Goal: Communication & Community: Participate in discussion

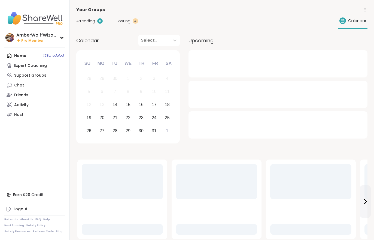
click at [126, 20] on span "Hosting" at bounding box center [123, 21] width 15 height 6
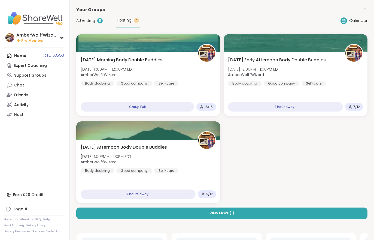
click at [125, 20] on span "Hosting" at bounding box center [124, 20] width 15 height 6
click at [132, 75] on span "AmberWolffWizard" at bounding box center [107, 74] width 53 height 5
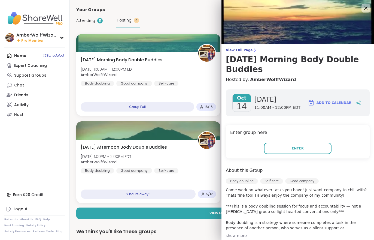
click at [292, 147] on button "Enter" at bounding box center [298, 147] width 68 height 11
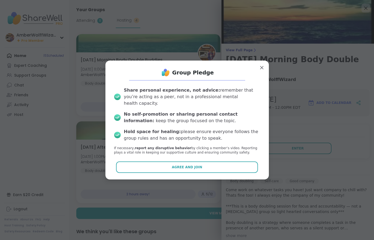
click at [235, 162] on button "Agree and Join" at bounding box center [187, 166] width 142 height 11
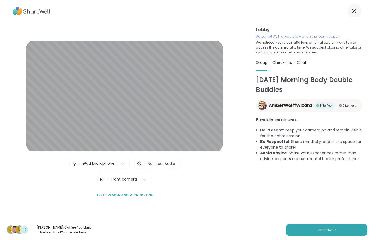
click at [336, 231] on img at bounding box center [335, 229] width 3 height 3
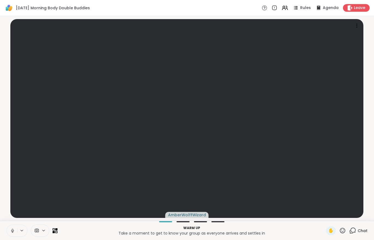
click at [7, 235] on button at bounding box center [12, 230] width 10 height 11
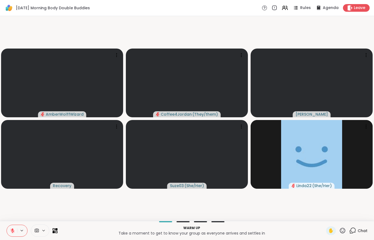
click at [10, 229] on icon at bounding box center [12, 230] width 5 height 5
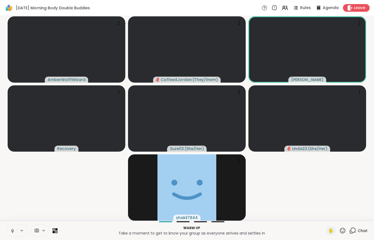
click at [11, 236] on button at bounding box center [12, 230] width 10 height 11
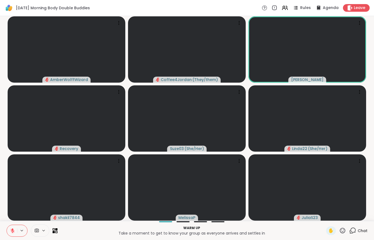
click at [12, 232] on icon at bounding box center [13, 231] width 4 height 4
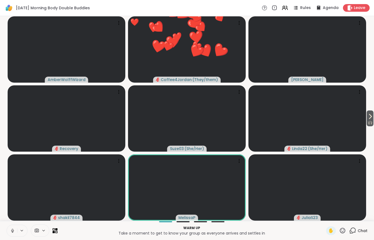
click at [373, 111] on div "1 / 2 AmberWolffWizard ❤️ Coffee4Jordan ( They/them ) ❤️ ❤️ ❤️ ❤️ ❤️ ❤️ ❤️ ❤️ ❤…" at bounding box center [187, 118] width 374 height 205
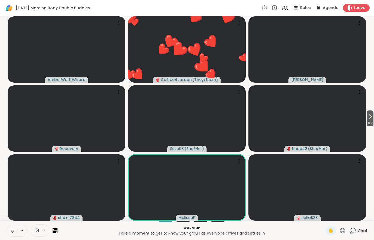
click at [367, 122] on span "1 / 2" at bounding box center [370, 123] width 7 height 7
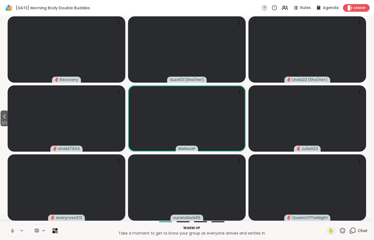
click at [2, 113] on button "2 / 2" at bounding box center [5, 118] width 8 height 16
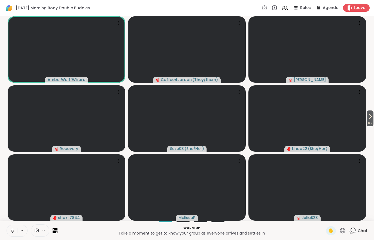
click at [365, 230] on span "Chat" at bounding box center [363, 230] width 10 height 5
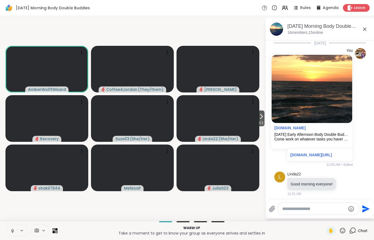
scroll to position [54, 0]
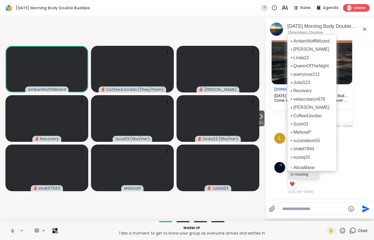
click at [263, 122] on span "1 / 2" at bounding box center [261, 123] width 7 height 7
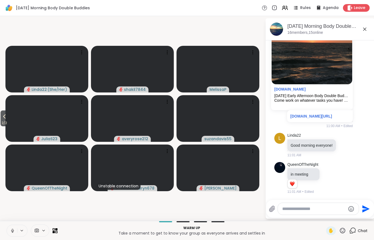
click at [296, 8] on icon at bounding box center [296, 8] width 7 height 7
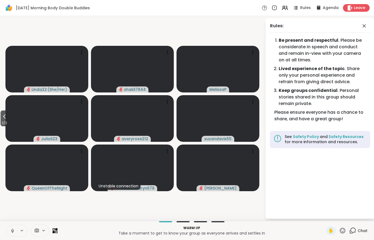
click at [287, 6] on icon at bounding box center [287, 8] width 2 height 4
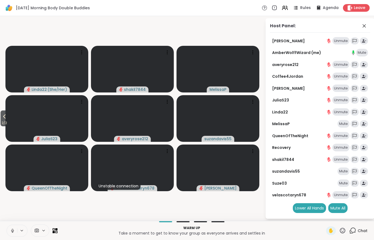
click at [7, 112] on button "2 / 2" at bounding box center [5, 118] width 8 height 16
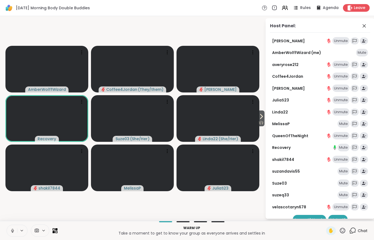
click at [263, 117] on icon at bounding box center [261, 116] width 7 height 7
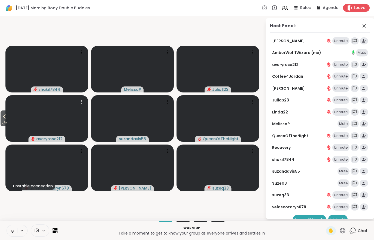
click at [10, 121] on video at bounding box center [46, 118] width 83 height 47
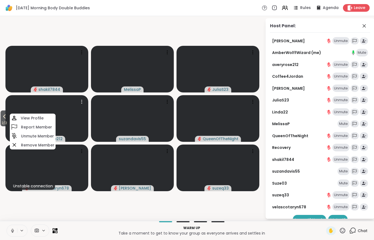
click at [2, 117] on icon at bounding box center [4, 116] width 7 height 7
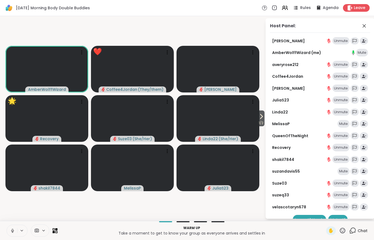
click at [262, 119] on icon at bounding box center [261, 116] width 7 height 7
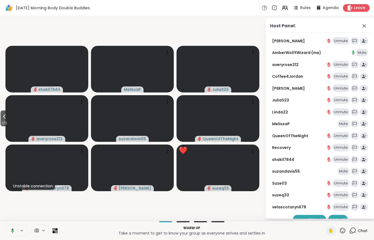
click at [307, 9] on span "Rules" at bounding box center [305, 7] width 11 height 5
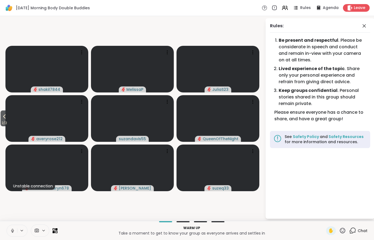
click at [8, 120] on span "2 / 2" at bounding box center [5, 123] width 8 height 7
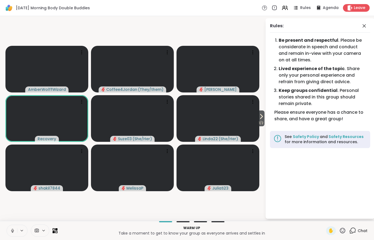
click at [263, 122] on span "1 / 2" at bounding box center [261, 123] width 7 height 7
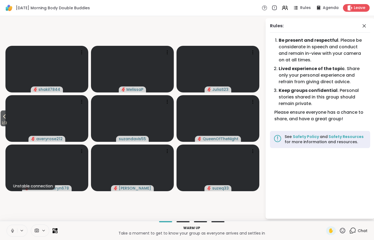
click at [361, 229] on span "Chat" at bounding box center [363, 230] width 10 height 5
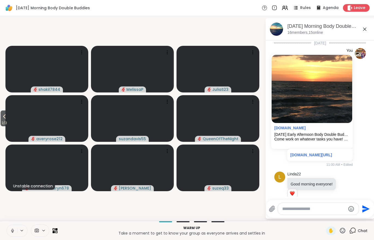
scroll to position [132, 0]
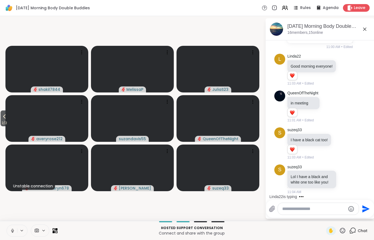
click at [8, 114] on button "2 / 2" at bounding box center [5, 118] width 8 height 16
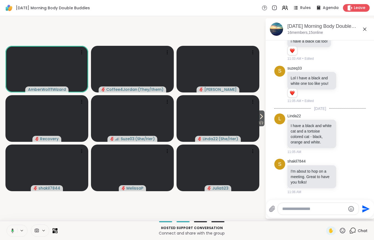
scroll to position [238, 0]
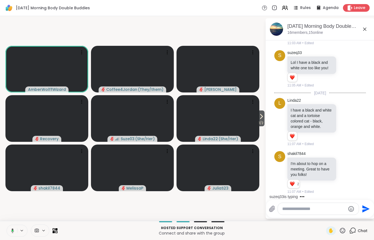
click at [252, 126] on video at bounding box center [218, 118] width 83 height 47
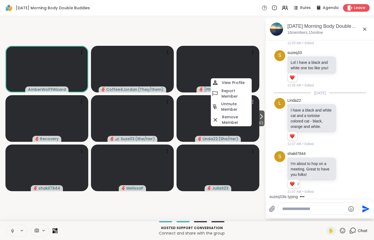
click at [262, 119] on icon at bounding box center [261, 116] width 7 height 7
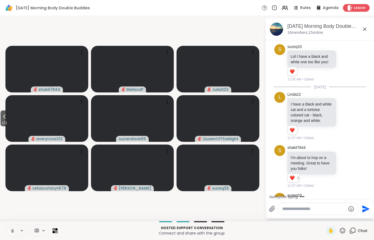
scroll to position [317, 0]
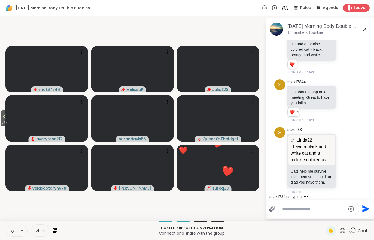
click at [1, 121] on span "2 / 2" at bounding box center [5, 123] width 8 height 7
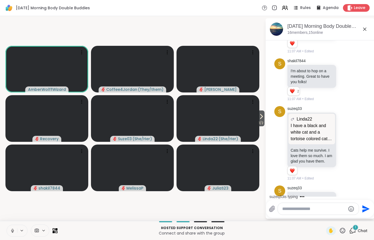
scroll to position [370, 0]
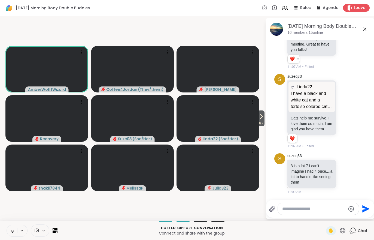
click at [294, 7] on icon at bounding box center [296, 8] width 7 height 7
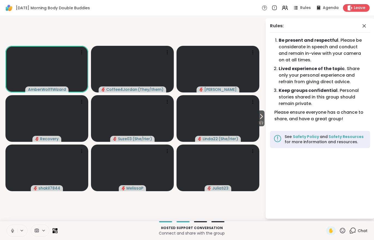
click at [12, 227] on button at bounding box center [12, 230] width 10 height 11
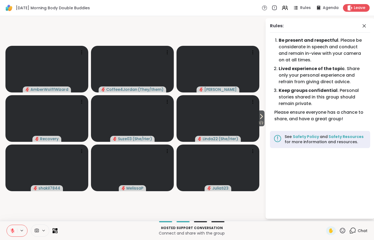
click at [358, 230] on div "Chat" at bounding box center [358, 230] width 18 height 9
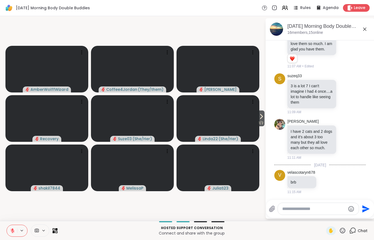
scroll to position [444, 0]
click at [286, 6] on icon at bounding box center [285, 8] width 7 height 7
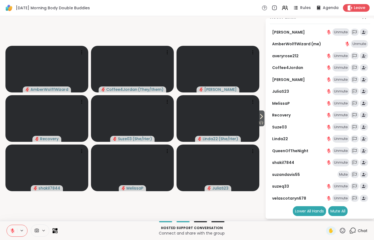
scroll to position [8, 0]
click at [338, 211] on div "Mute All" at bounding box center [337, 211] width 19 height 10
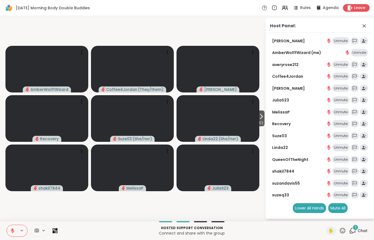
click at [360, 230] on span "Chat" at bounding box center [363, 230] width 10 height 5
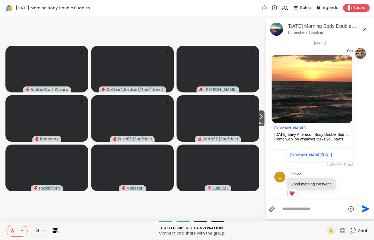
scroll to position [514, 0]
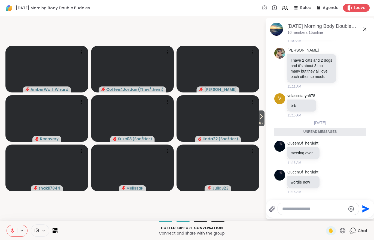
click at [259, 122] on span "1 / 2" at bounding box center [261, 123] width 7 height 7
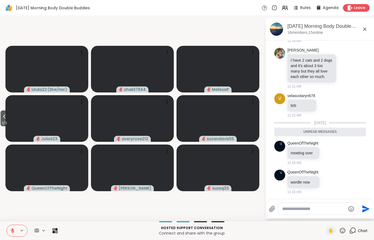
click at [4, 114] on icon at bounding box center [4, 116] width 7 height 7
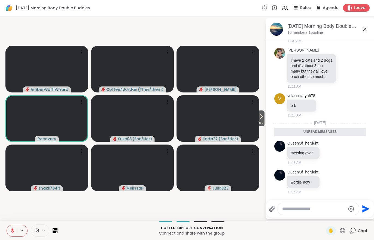
click at [10, 229] on icon at bounding box center [12, 230] width 5 height 5
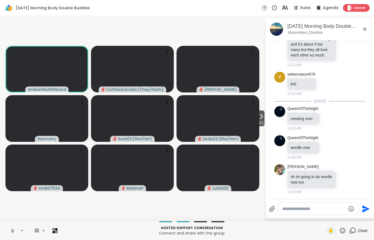
scroll to position [536, 0]
click at [262, 119] on icon at bounding box center [261, 116] width 7 height 7
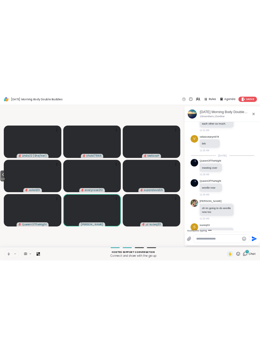
scroll to position [587, 0]
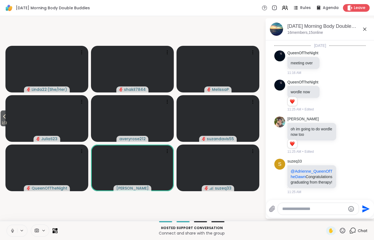
click at [8, 230] on button at bounding box center [12, 230] width 10 height 11
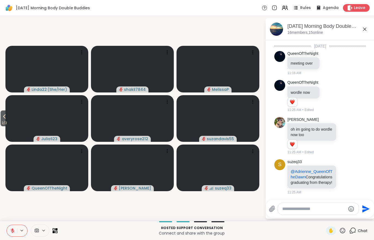
click at [4, 114] on icon at bounding box center [4, 116] width 7 height 7
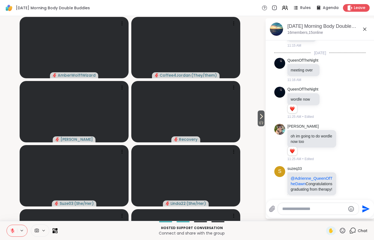
scroll to position [495, 0]
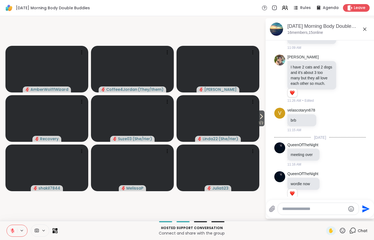
click at [14, 231] on icon at bounding box center [12, 230] width 5 height 5
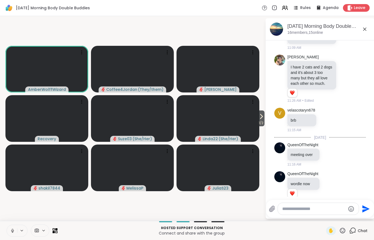
click at [39, 230] on icon at bounding box center [36, 230] width 5 height 5
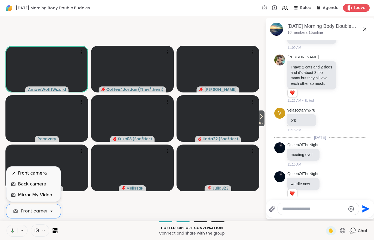
click at [20, 188] on div "Back camera" at bounding box center [34, 183] width 54 height 11
click at [22, 175] on div "Front camera" at bounding box center [32, 173] width 29 height 7
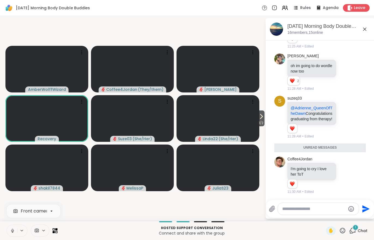
scroll to position [659, 0]
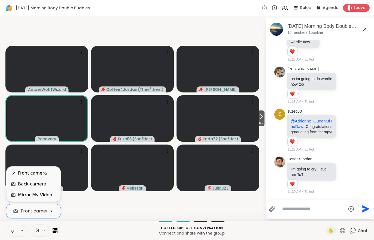
click at [25, 182] on div "Back camera" at bounding box center [32, 184] width 28 height 7
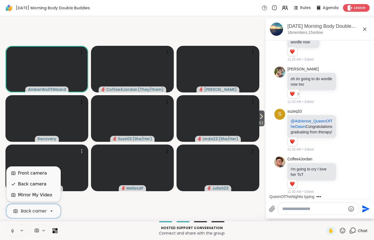
click at [30, 165] on video at bounding box center [46, 167] width 83 height 47
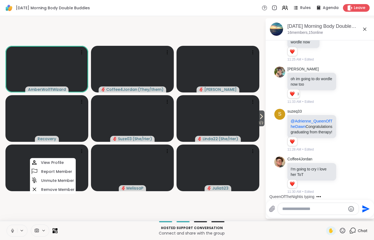
click at [12, 212] on video-player-container "1 / 2 AmberWolffWizard Coffee4Jordan ( They/them ) Cyndy Recovery Suze03 ( She/…" at bounding box center [132, 118] width 259 height 200
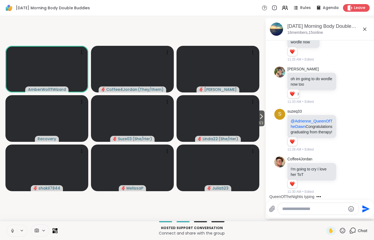
click at [37, 233] on icon at bounding box center [36, 230] width 5 height 5
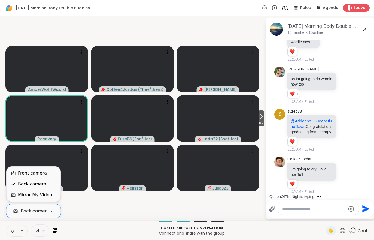
scroll to position [688, 0]
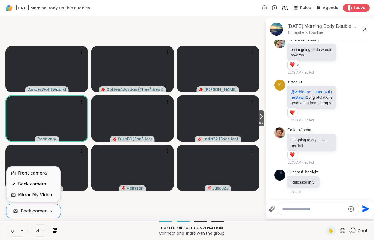
click at [22, 171] on div "Front camera" at bounding box center [32, 173] width 29 height 7
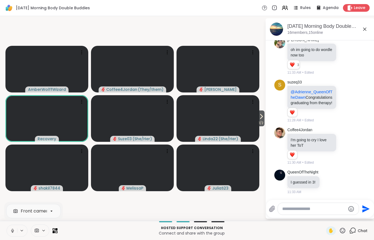
click at [259, 122] on span "1 / 2" at bounding box center [261, 123] width 7 height 7
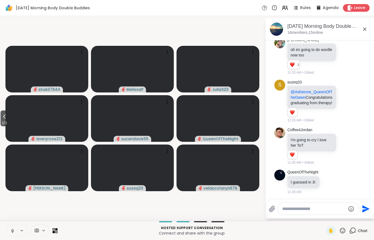
click at [4, 125] on span "2 / 2" at bounding box center [5, 123] width 8 height 7
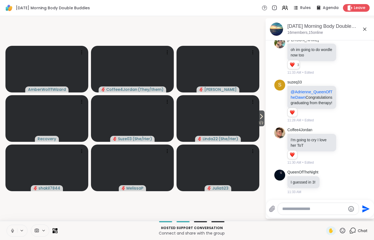
click at [262, 122] on span "1 / 2" at bounding box center [261, 123] width 7 height 7
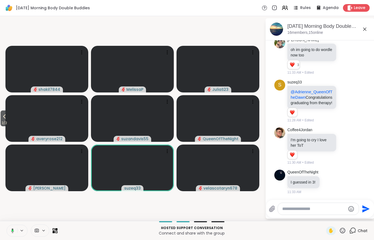
click at [1, 115] on button "2 / 2" at bounding box center [5, 118] width 8 height 16
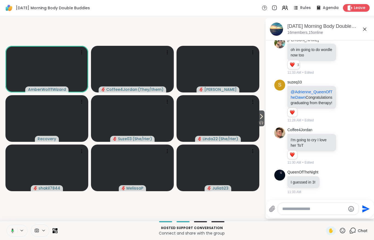
click at [37, 234] on div at bounding box center [40, 230] width 19 height 12
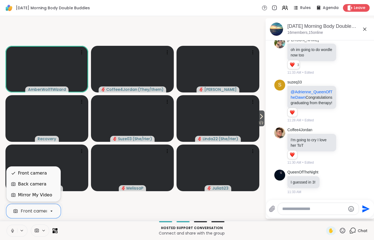
click at [19, 185] on div "Back camera" at bounding box center [32, 184] width 28 height 7
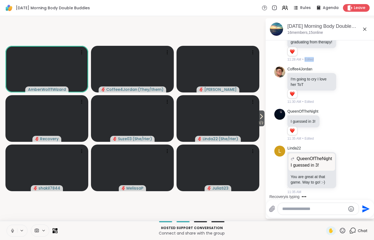
scroll to position [777, 0]
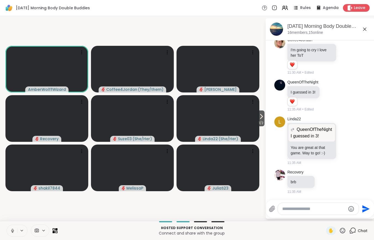
click at [262, 120] on span "1 / 2" at bounding box center [261, 123] width 7 height 7
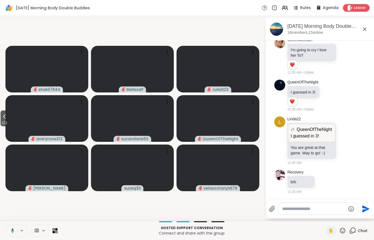
click at [1, 117] on button "2 / 2" at bounding box center [5, 118] width 8 height 16
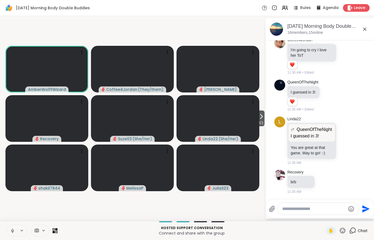
click at [261, 120] on icon at bounding box center [261, 116] width 7 height 7
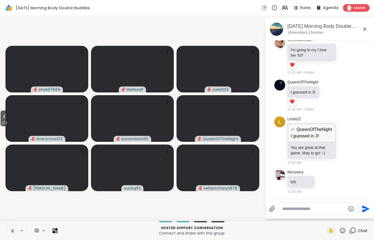
click at [3, 118] on icon at bounding box center [4, 116] width 7 height 7
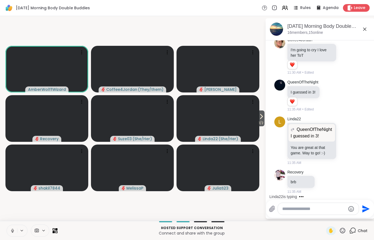
click at [41, 230] on span at bounding box center [36, 230] width 10 height 5
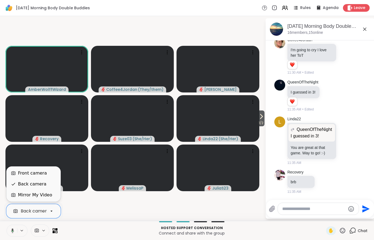
click at [25, 174] on div "Front camera" at bounding box center [32, 173] width 29 height 7
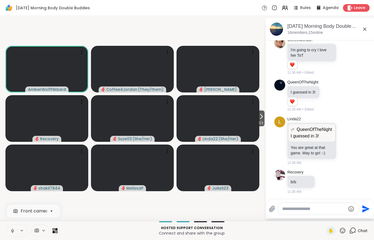
click at [261, 126] on span "1 / 2" at bounding box center [261, 123] width 7 height 7
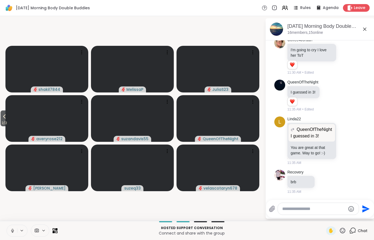
click at [4, 226] on div "Hosted support conversation Connect and share with the group ✋ Chat" at bounding box center [187, 230] width 374 height 19
click at [6, 237] on div "Hosted support conversation Connect and share with the group ✋ Chat" at bounding box center [187, 230] width 374 height 19
click at [8, 234] on button at bounding box center [12, 230] width 10 height 11
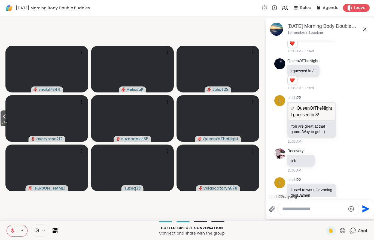
scroll to position [877, 0]
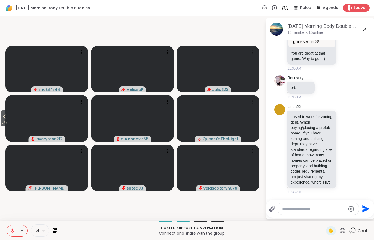
click at [3, 120] on span "2 / 2" at bounding box center [5, 123] width 8 height 7
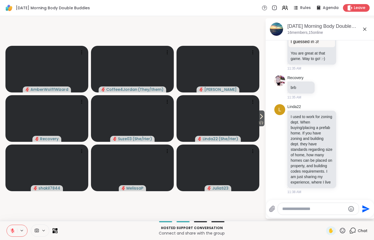
click at [263, 121] on span "1 / 2" at bounding box center [261, 123] width 7 height 7
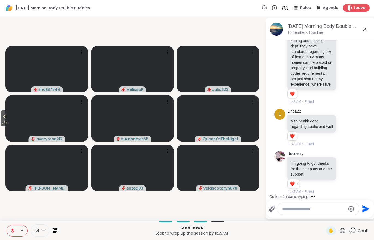
scroll to position [1014, 0]
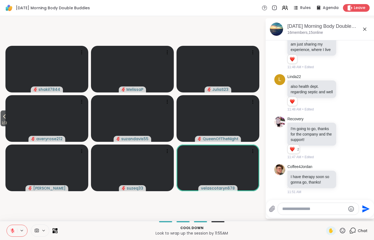
click at [16, 236] on button at bounding box center [12, 230] width 10 height 11
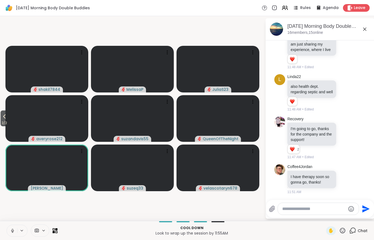
click at [2, 123] on span "2 / 2" at bounding box center [5, 123] width 8 height 7
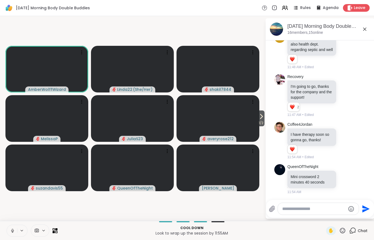
scroll to position [1063, 0]
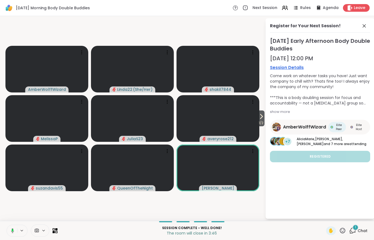
click at [354, 224] on div "1" at bounding box center [356, 227] width 6 height 6
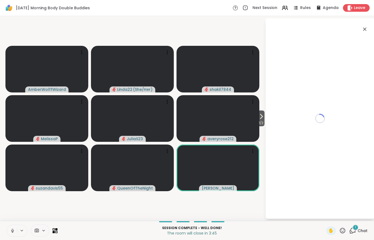
click at [353, 223] on div "Session Complete - well done! The room will close in 3:45 ✋ 1 Chat" at bounding box center [187, 230] width 374 height 19
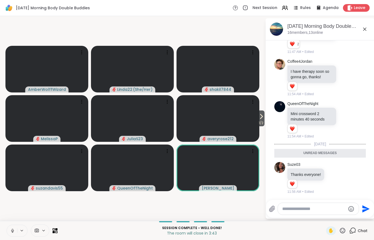
scroll to position [1113, 0]
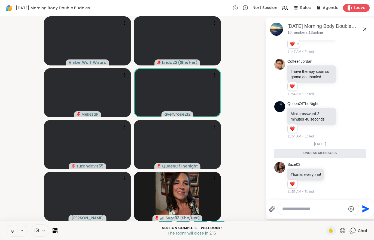
click at [357, 5] on span "Leave" at bounding box center [359, 7] width 11 height 5
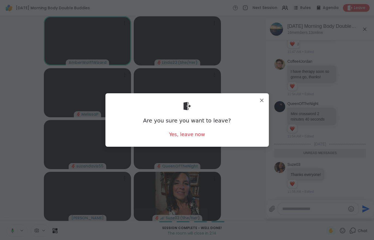
click at [187, 132] on div "Yes, leave now" at bounding box center [187, 134] width 36 height 7
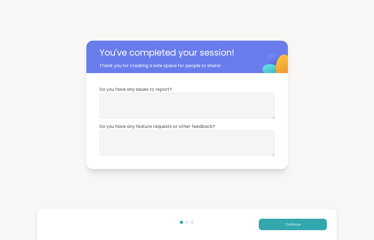
click at [308, 223] on button "Continue" at bounding box center [293, 223] width 68 height 11
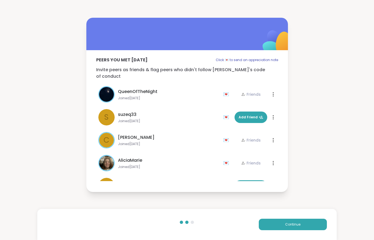
click at [312, 218] on div "Continue" at bounding box center [186, 224] width 299 height 31
click at [300, 221] on button "Continue" at bounding box center [293, 223] width 68 height 11
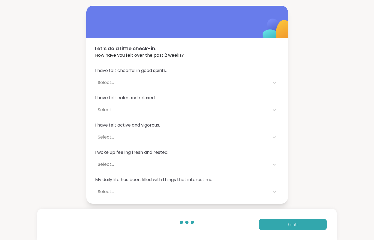
click at [300, 220] on button "Finish" at bounding box center [293, 223] width 68 height 11
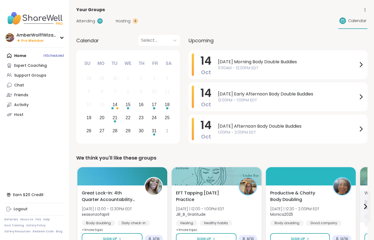
click at [135, 23] on div "4" at bounding box center [135, 20] width 5 height 5
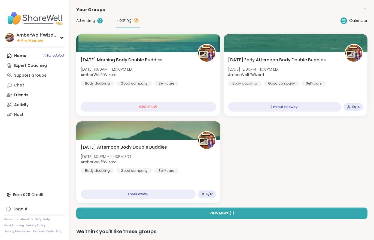
click at [134, 20] on div "4" at bounding box center [136, 20] width 5 height 5
click at [307, 56] on div "Tuesday Early Afternoon Body Double Buddies Tue, Oct 14 | 12:00PM - 1:00PM EDT …" at bounding box center [296, 83] width 144 height 63
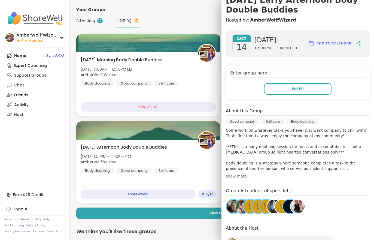
scroll to position [59, 0]
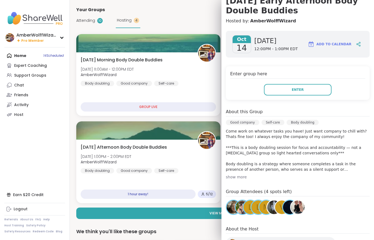
click at [298, 83] on div "Enter group here Enter" at bounding box center [298, 83] width 144 height 34
click at [289, 88] on button "Enter" at bounding box center [298, 89] width 68 height 11
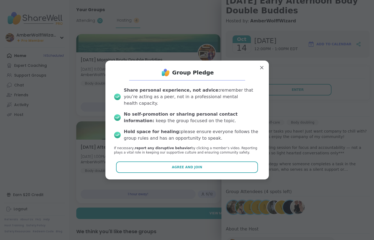
click at [228, 163] on button "Agree and Join" at bounding box center [187, 166] width 142 height 11
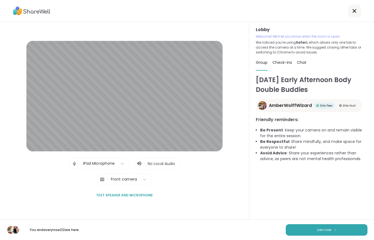
click at [324, 219] on div "Tuesday Early Afternoon Body Double Buddies AmberWolffWizard Elite Peer Elite H…" at bounding box center [312, 152] width 112 height 155
click at [326, 234] on button "Join now" at bounding box center [327, 229] width 82 height 11
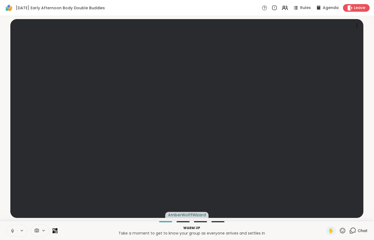
click at [13, 235] on button at bounding box center [12, 230] width 10 height 11
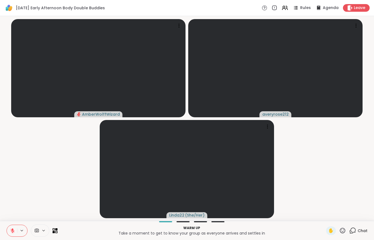
click at [9, 226] on button at bounding box center [12, 230] width 10 height 11
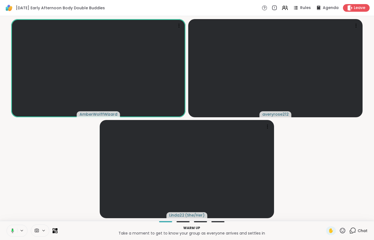
click at [39, 233] on div at bounding box center [40, 230] width 19 height 12
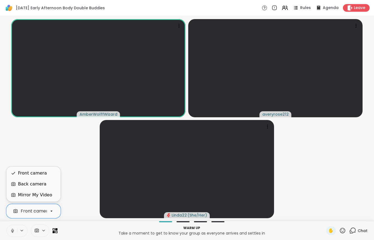
click at [20, 186] on div "Back camera" at bounding box center [32, 184] width 28 height 7
click at [30, 195] on div "Mirror My Video" at bounding box center [35, 195] width 34 height 7
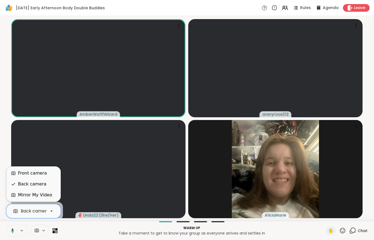
click at [23, 174] on div "Front camera" at bounding box center [32, 173] width 29 height 7
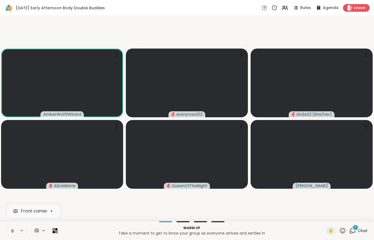
click at [355, 228] on div "1" at bounding box center [356, 227] width 6 height 6
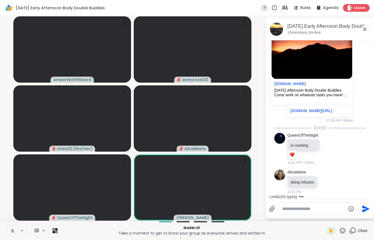
scroll to position [83, 0]
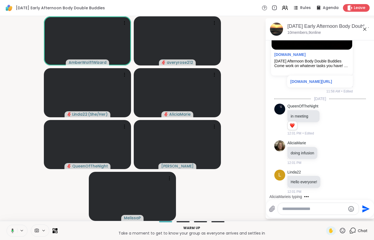
click at [288, 5] on icon at bounding box center [285, 8] width 7 height 7
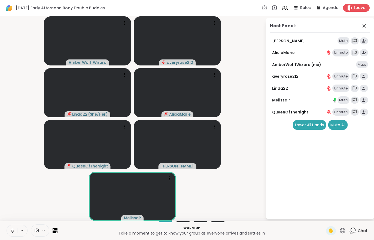
click at [345, 101] on div "Mute" at bounding box center [344, 100] width 12 height 8
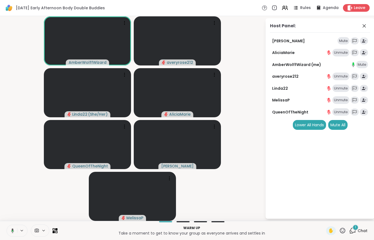
click at [361, 234] on div "1 Chat" at bounding box center [358, 230] width 18 height 9
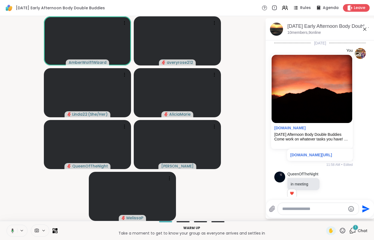
scroll to position [135, 0]
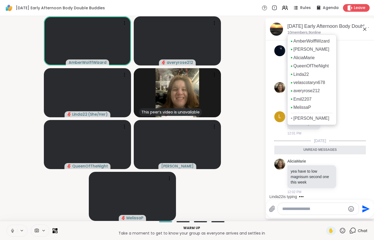
click at [12, 234] on button at bounding box center [12, 230] width 10 height 11
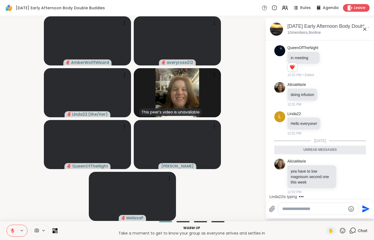
scroll to position [162, 0]
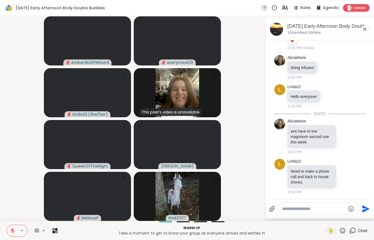
click at [7, 235] on button at bounding box center [12, 230] width 10 height 11
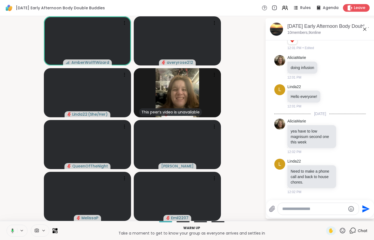
click at [141, 238] on div "Warm up Take a moment to get to know your group as everyone arrives and settles…" at bounding box center [187, 230] width 374 height 19
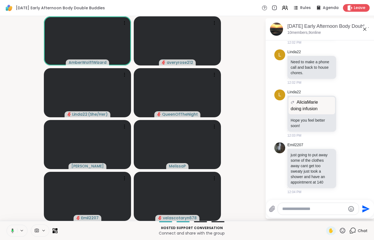
scroll to position [279, 0]
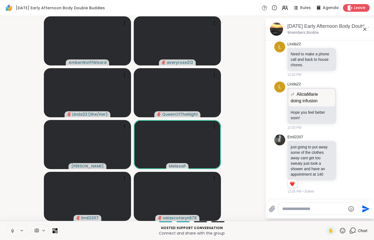
click at [16, 227] on button at bounding box center [12, 230] width 10 height 11
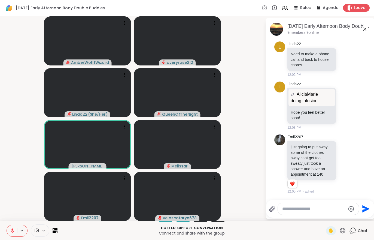
click at [8, 231] on button at bounding box center [12, 230] width 10 height 11
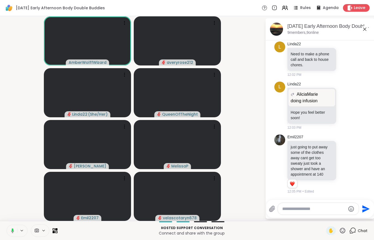
click at [2, 231] on div "Hosted support conversation Connect and share with the group ✋ Chat" at bounding box center [187, 230] width 374 height 19
click at [11, 234] on button at bounding box center [11, 230] width 11 height 11
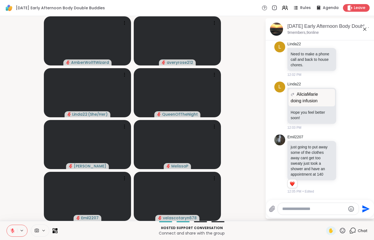
click at [3, 234] on div "Hosted support conversation Connect and share with the group ✋ Chat" at bounding box center [187, 230] width 374 height 19
click at [12, 228] on icon at bounding box center [12, 230] width 5 height 5
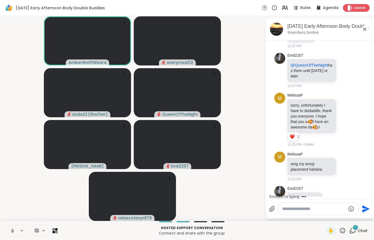
scroll to position [572, 0]
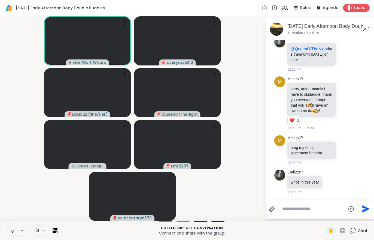
click at [20, 231] on icon at bounding box center [22, 230] width 4 height 5
click at [42, 235] on div at bounding box center [40, 230] width 19 height 12
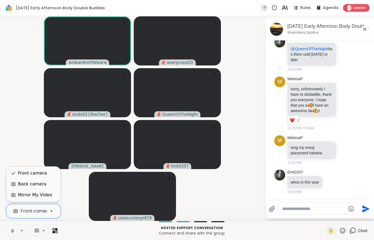
click at [27, 185] on div "Back camera" at bounding box center [32, 184] width 28 height 7
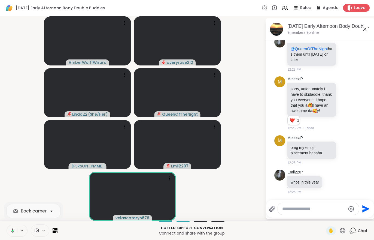
click at [12, 176] on video-player-container "AmberWolffWizard averyrose212 Linda22 ( She/Her ) QueenOfTheNight Adrienne_Quee…" at bounding box center [132, 118] width 259 height 200
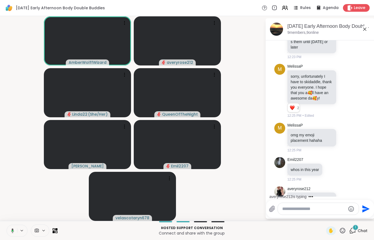
scroll to position [606, 0]
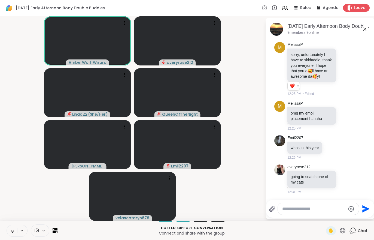
click at [39, 229] on icon at bounding box center [36, 230] width 5 height 5
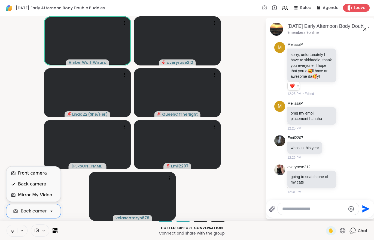
click at [27, 171] on div "Front camera" at bounding box center [32, 173] width 29 height 7
click at [19, 184] on div "Back camera" at bounding box center [32, 184] width 28 height 7
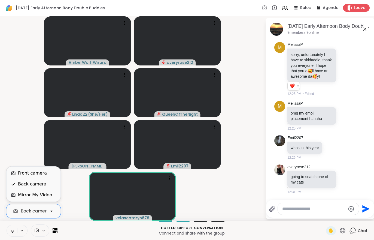
click at [26, 176] on div "Front camera" at bounding box center [32, 173] width 29 height 7
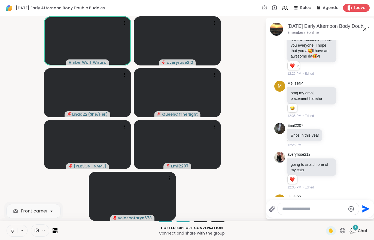
scroll to position [650, 0]
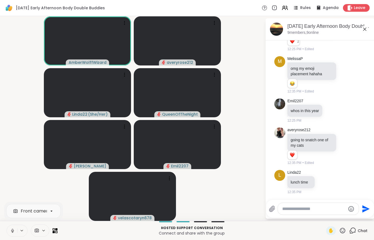
click at [11, 236] on button at bounding box center [12, 230] width 10 height 11
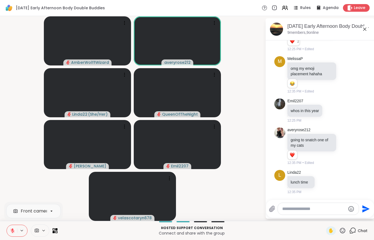
click at [9, 231] on button at bounding box center [12, 230] width 10 height 11
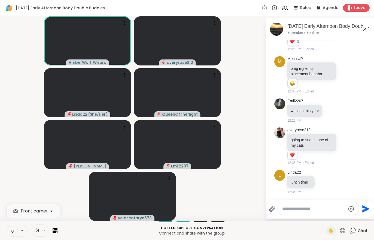
click at [12, 230] on icon at bounding box center [12, 230] width 5 height 5
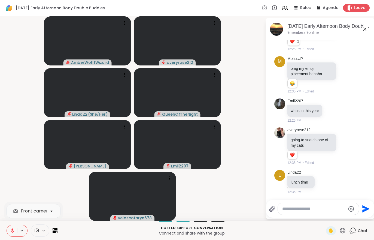
click at [11, 229] on icon at bounding box center [12, 230] width 5 height 5
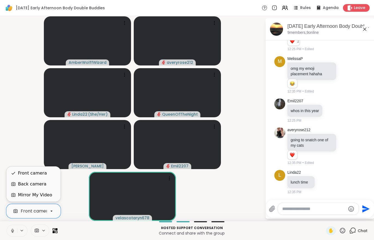
click at [28, 185] on div "Back camera" at bounding box center [32, 184] width 28 height 7
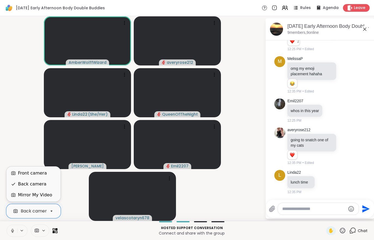
click at [20, 174] on div "Front camera" at bounding box center [32, 173] width 29 height 7
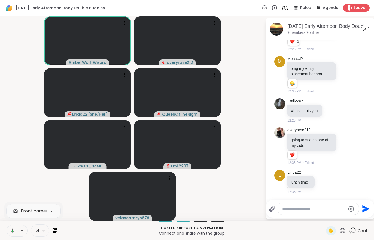
click at [9, 227] on button at bounding box center [11, 230] width 11 height 11
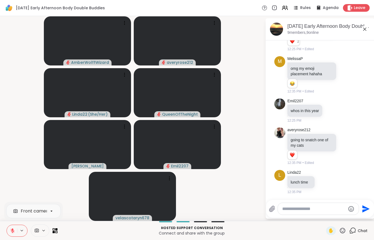
click at [12, 233] on button at bounding box center [12, 230] width 10 height 11
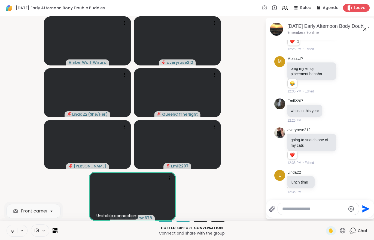
click at [97, 132] on video at bounding box center [87, 144] width 87 height 49
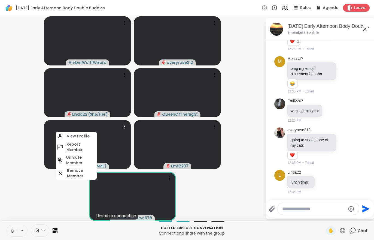
click at [83, 136] on h4 "View Profile" at bounding box center [78, 135] width 23 height 5
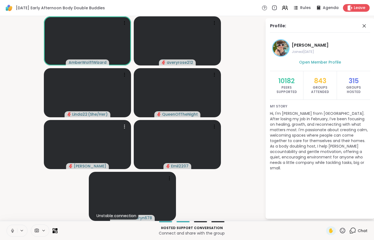
click at [197, 82] on video at bounding box center [177, 92] width 87 height 49
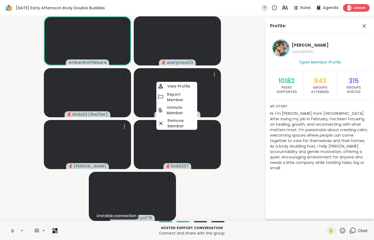
click at [182, 84] on h4 "View Profile" at bounding box center [178, 85] width 23 height 5
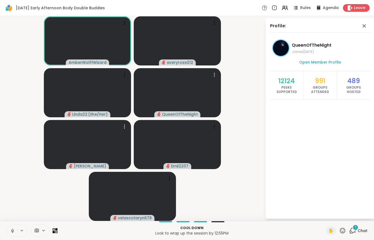
click at [359, 224] on div "Cool down Look to wrap up the session by 12:55PM ✋ 1 Chat" at bounding box center [187, 230] width 374 height 19
click at [357, 227] on div "1" at bounding box center [356, 227] width 6 height 6
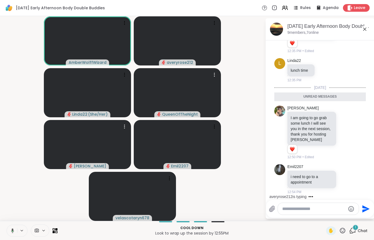
scroll to position [737, 0]
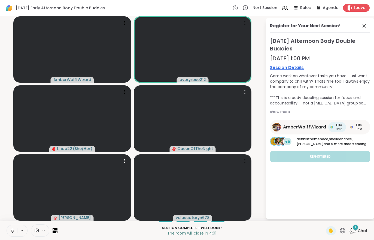
click at [362, 232] on span "Chat" at bounding box center [363, 230] width 10 height 5
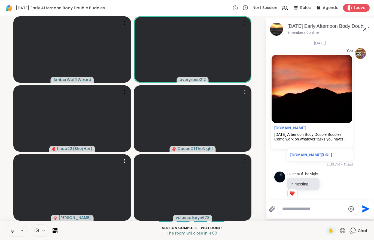
scroll to position [785, 0]
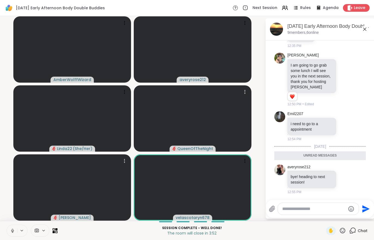
click at [355, 11] on span "Leave" at bounding box center [359, 7] width 11 height 5
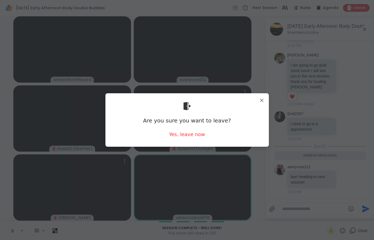
click at [187, 133] on div "Yes, leave now" at bounding box center [187, 134] width 36 height 7
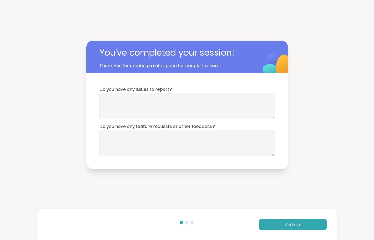
click at [287, 221] on button "Continue" at bounding box center [293, 223] width 68 height 11
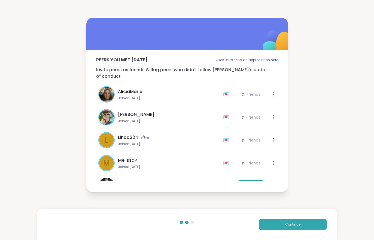
click at [292, 221] on button "Continue" at bounding box center [293, 223] width 68 height 11
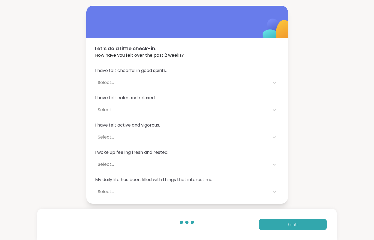
click at [294, 227] on button "Finish" at bounding box center [293, 223] width 68 height 11
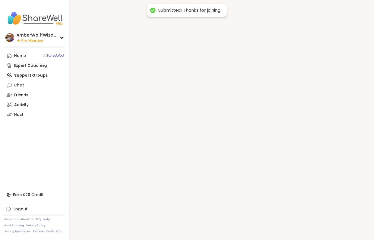
click at [294, 222] on div at bounding box center [222, 120] width 304 height 240
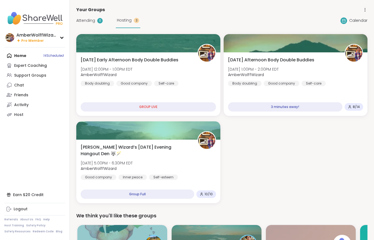
click at [257, 86] on div "Body doubling" at bounding box center [245, 83] width 34 height 5
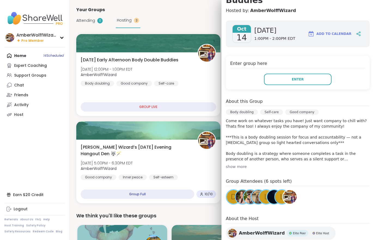
scroll to position [68, 0]
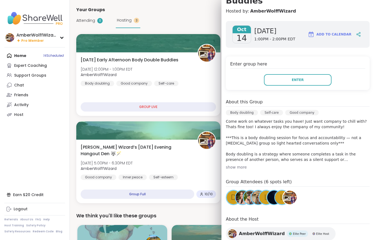
click at [302, 80] on span "Enter" at bounding box center [298, 79] width 12 height 5
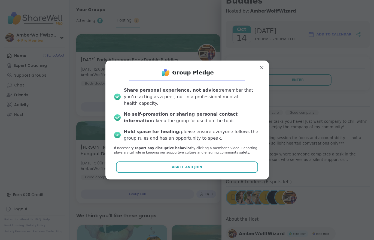
click at [224, 164] on button "Agree and Join" at bounding box center [187, 166] width 142 height 11
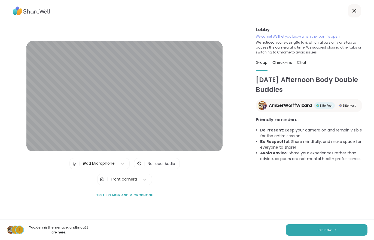
click at [308, 213] on div "Tuesday Afternoon Body Double Buddies AmberWolffWizard Elite Peer Elite Host Fr…" at bounding box center [312, 152] width 112 height 155
click at [322, 232] on span "Join now" at bounding box center [324, 229] width 15 height 5
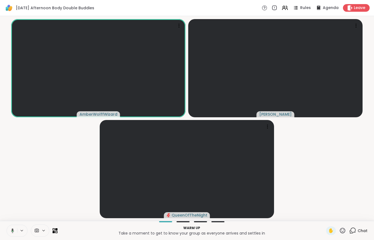
click at [360, 227] on div "Chat" at bounding box center [358, 230] width 18 height 9
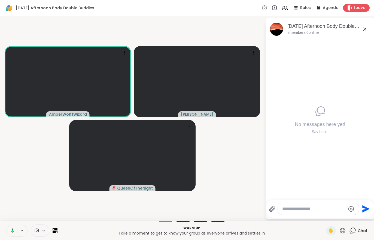
click at [233, 172] on video-player-container "AmberWolffWizard Lorena QueenOfTheNight" at bounding box center [132, 118] width 259 height 200
click at [12, 233] on button at bounding box center [12, 230] width 10 height 11
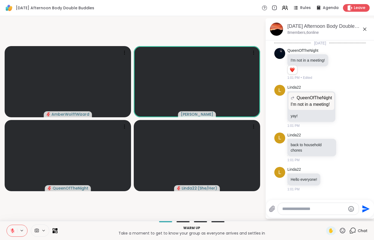
click at [9, 235] on button at bounding box center [12, 230] width 10 height 11
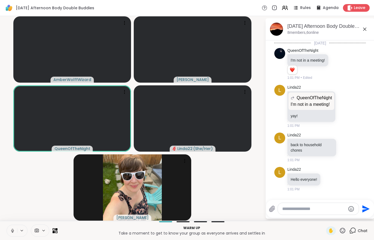
click at [283, 8] on icon at bounding box center [285, 8] width 7 height 7
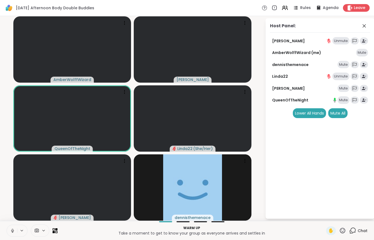
click at [341, 86] on div "Mute" at bounding box center [344, 88] width 12 height 8
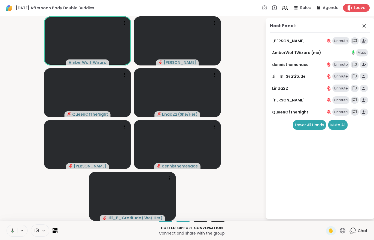
click at [364, 238] on div "Hosted support conversation Connect and share with the group ✋ Chat" at bounding box center [187, 230] width 374 height 19
click at [372, 234] on div "Hosted support conversation Connect and share with the group ✋ Chat" at bounding box center [187, 230] width 374 height 19
click at [359, 234] on div "Chat" at bounding box center [358, 230] width 18 height 9
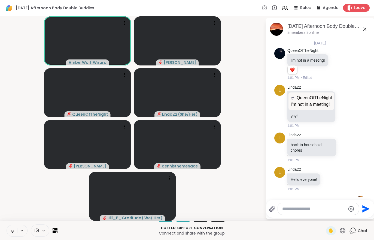
scroll to position [130, 0]
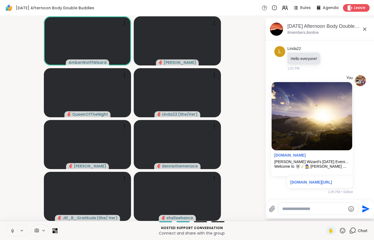
click at [7, 233] on button at bounding box center [12, 230] width 10 height 11
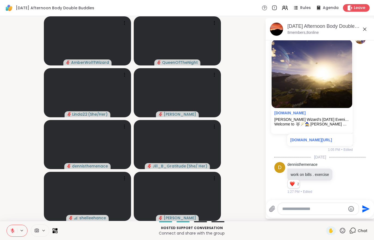
scroll to position [206, 0]
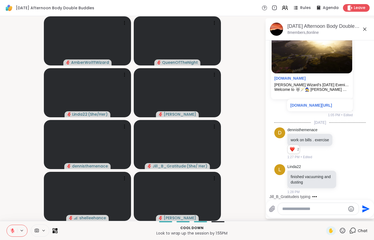
click at [16, 228] on button at bounding box center [12, 230] width 10 height 11
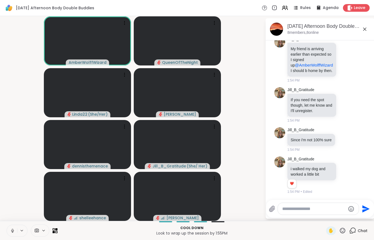
scroll to position [373, 0]
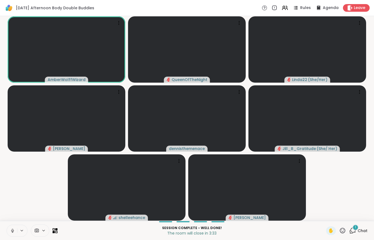
click at [361, 229] on span "Chat" at bounding box center [363, 230] width 10 height 5
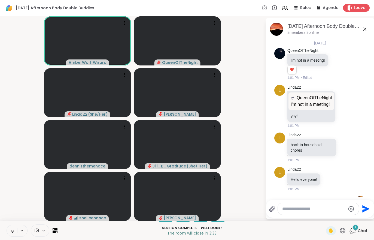
scroll to position [446, 0]
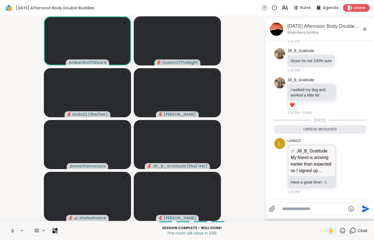
click at [357, 5] on div "Leave" at bounding box center [356, 8] width 27 height 8
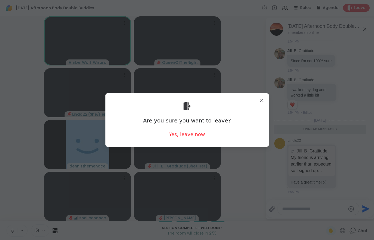
click at [190, 136] on div "Yes, leave now" at bounding box center [187, 134] width 36 height 7
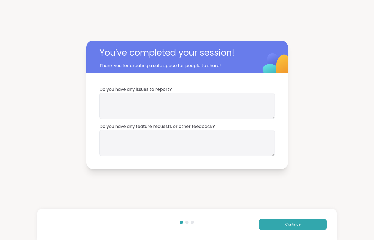
click at [272, 229] on button "Continue" at bounding box center [293, 223] width 68 height 11
click at [272, 230] on div "Continue" at bounding box center [186, 224] width 299 height 31
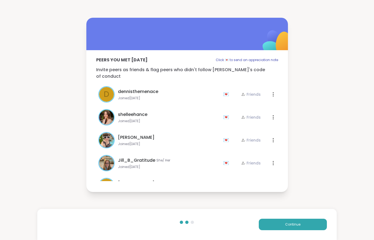
click at [275, 227] on button "Continue" at bounding box center [293, 223] width 68 height 11
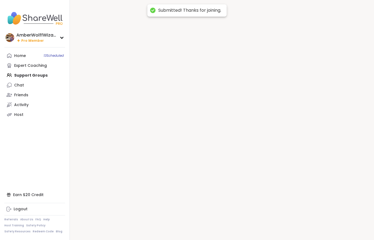
click at [276, 224] on div at bounding box center [222, 120] width 304 height 240
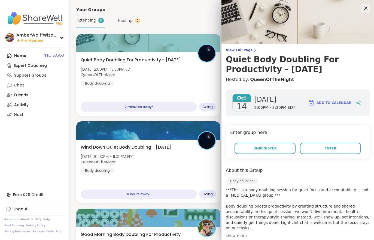
click at [311, 144] on button "Enter" at bounding box center [330, 147] width 61 height 11
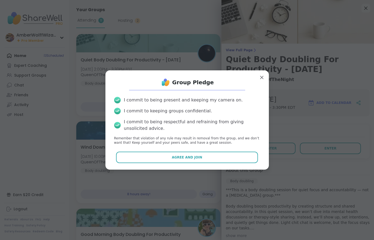
click at [199, 156] on span "Agree and Join" at bounding box center [187, 157] width 31 height 5
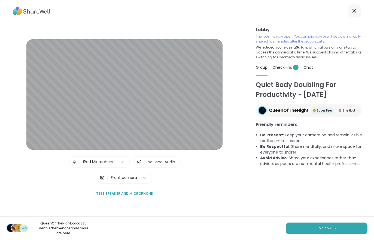
click at [274, 56] on p "We noticed you’re using Safari , which allows only one tab to access the camera…" at bounding box center [312, 52] width 112 height 15
click at [282, 72] on div "Check-ins 1" at bounding box center [285, 67] width 26 height 15
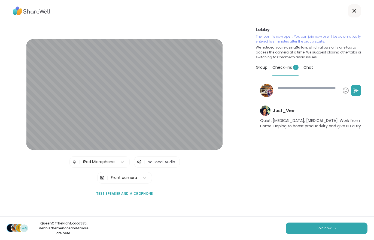
click at [302, 228] on button "Join now" at bounding box center [327, 227] width 82 height 11
type textarea "*"
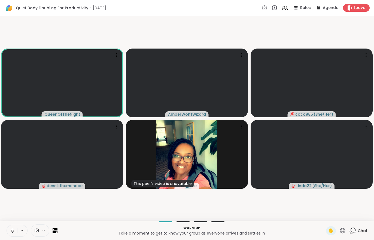
click at [11, 227] on button at bounding box center [12, 230] width 10 height 11
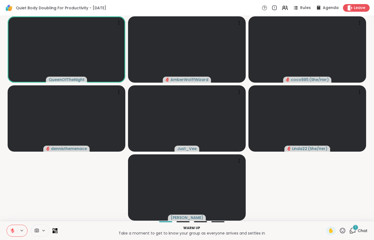
click at [361, 234] on div "1 Chat" at bounding box center [358, 230] width 18 height 9
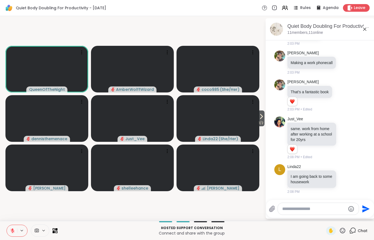
scroll to position [672, 0]
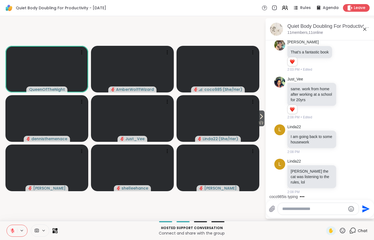
click at [330, 227] on span "✋" at bounding box center [330, 230] width 5 height 7
click at [12, 229] on icon at bounding box center [13, 229] width 2 height 2
click at [331, 230] on span "✋" at bounding box center [330, 230] width 5 height 7
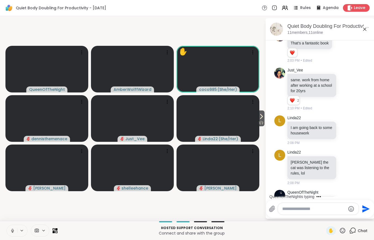
scroll to position [737, 0]
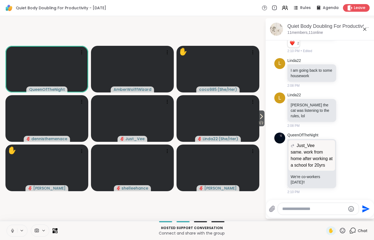
click at [8, 230] on button at bounding box center [12, 230] width 10 height 11
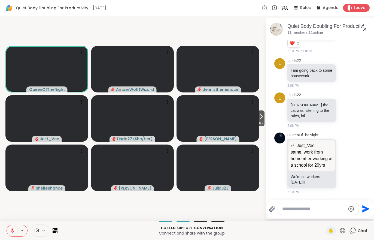
click at [358, 6] on span "Leave" at bounding box center [359, 7] width 11 height 5
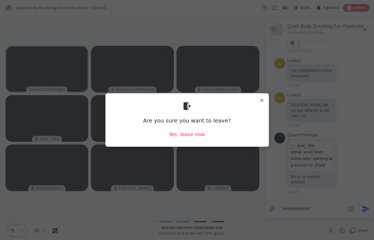
click at [174, 137] on div "Yes, leave now" at bounding box center [187, 134] width 36 height 7
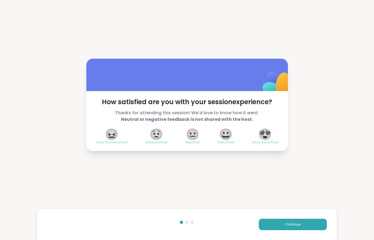
click at [372, 150] on div "How satisfied are you with your session experience? Thanks for attending this s…" at bounding box center [187, 104] width 374 height 209
click at [298, 222] on span "Continue" at bounding box center [292, 224] width 15 height 5
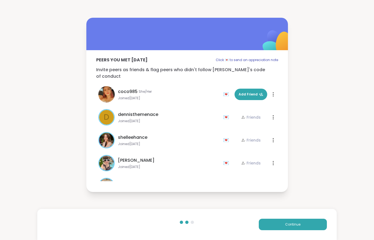
click at [303, 224] on button "Continue" at bounding box center [293, 223] width 68 height 11
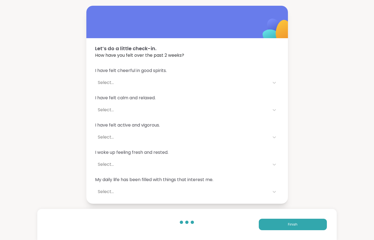
click at [318, 225] on button "Finish" at bounding box center [293, 223] width 68 height 11
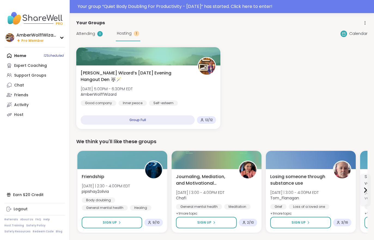
click at [93, 34] on span "Attending" at bounding box center [85, 34] width 19 height 6
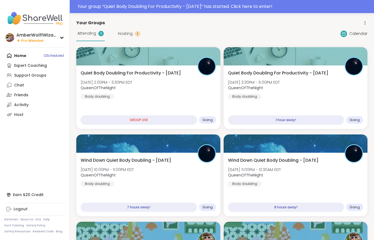
click at [105, 67] on div "Quiet Body Doubling For Productivity - [DATE] [DATE] 2:00PM - 3:30PM EDT QueenO…" at bounding box center [148, 96] width 144 height 63
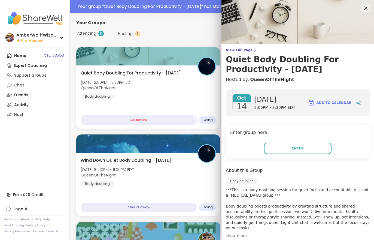
click at [283, 148] on button "Enter" at bounding box center [298, 147] width 68 height 11
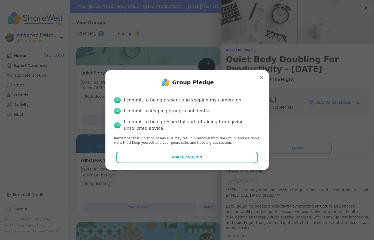
click at [178, 160] on button "Agree and Join" at bounding box center [187, 156] width 142 height 11
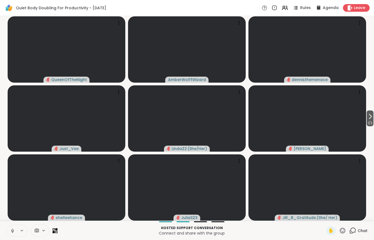
click at [11, 231] on icon at bounding box center [12, 230] width 5 height 5
click at [374, 116] on button "1 / 2" at bounding box center [370, 118] width 7 height 16
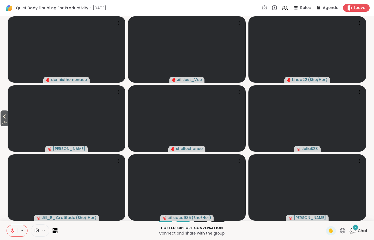
click at [353, 234] on div "2 Chat" at bounding box center [358, 230] width 18 height 9
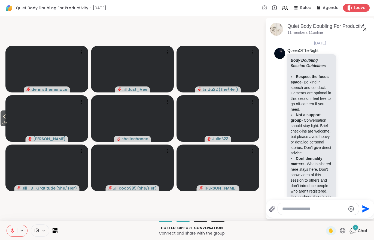
scroll to position [821, 0]
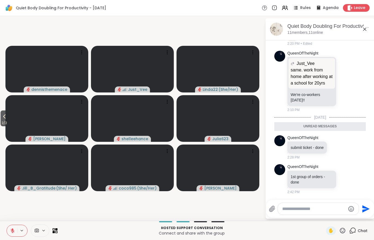
click at [4, 121] on span "2 / 2" at bounding box center [5, 123] width 8 height 7
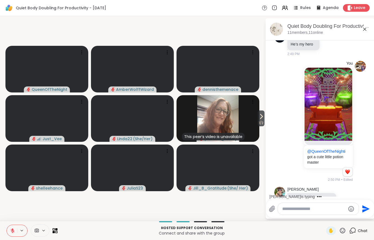
scroll to position [1298, 0]
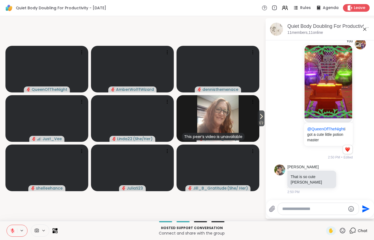
click at [8, 231] on button at bounding box center [12, 230] width 10 height 11
click at [264, 118] on icon at bounding box center [261, 116] width 7 height 7
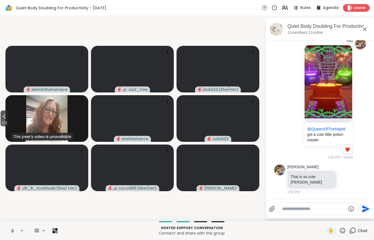
click at [8, 235] on button at bounding box center [12, 230] width 10 height 11
click at [6, 121] on span "2 / 2" at bounding box center [5, 123] width 8 height 7
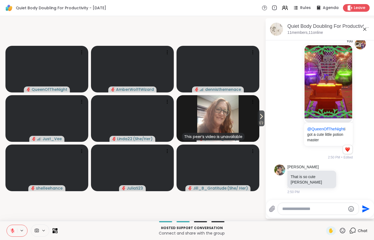
click at [12, 228] on icon at bounding box center [12, 230] width 5 height 5
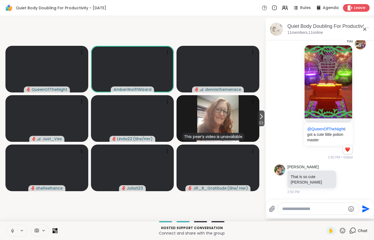
click at [260, 117] on icon at bounding box center [261, 116] width 7 height 7
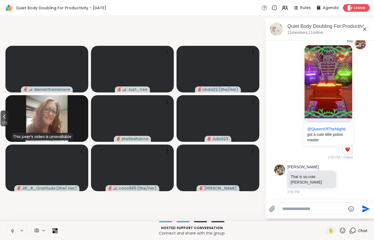
click at [4, 125] on span "2 / 2" at bounding box center [5, 123] width 8 height 7
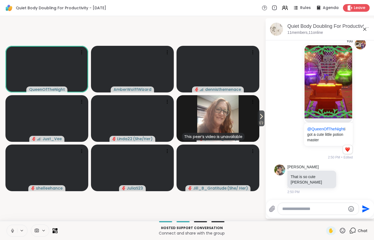
click at [262, 124] on span "1 / 2" at bounding box center [261, 123] width 7 height 7
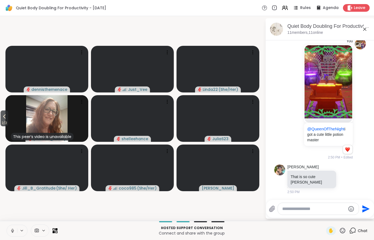
click at [1, 119] on button "2 / 2" at bounding box center [5, 118] width 8 height 16
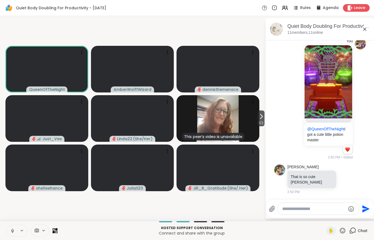
click at [261, 123] on span "1 / 2" at bounding box center [261, 123] width 7 height 7
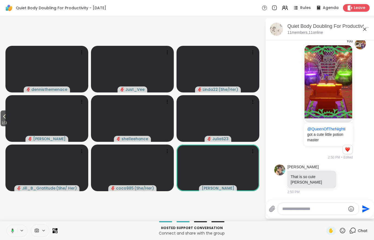
click at [2, 121] on span "2 / 2" at bounding box center [5, 123] width 8 height 7
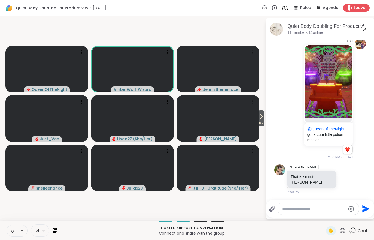
click at [265, 117] on button "1 / 2" at bounding box center [261, 118] width 7 height 16
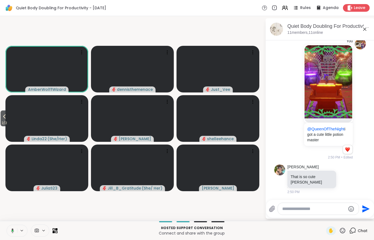
click at [13, 231] on icon at bounding box center [11, 230] width 5 height 5
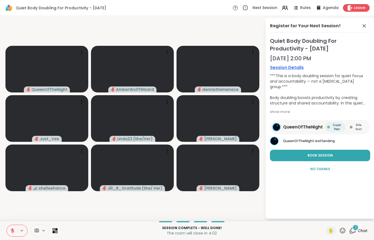
click at [8, 227] on button at bounding box center [12, 230] width 10 height 11
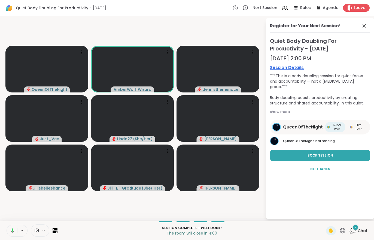
click at [362, 228] on span "Chat" at bounding box center [363, 230] width 10 height 5
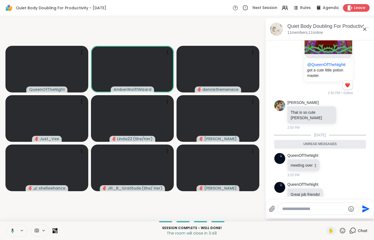
scroll to position [1368, 0]
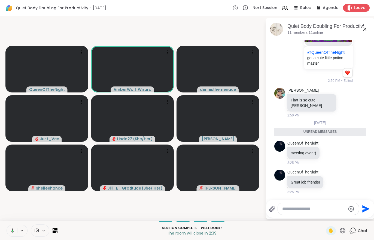
click at [359, 7] on span "Leave" at bounding box center [359, 7] width 11 height 5
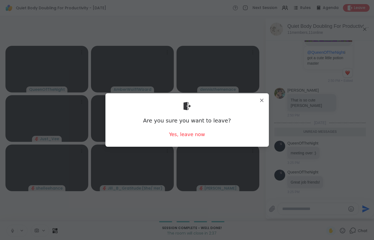
click at [180, 132] on div "Yes, leave now" at bounding box center [187, 134] width 36 height 7
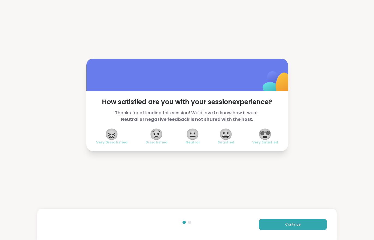
click at [273, 221] on button "Continue" at bounding box center [293, 223] width 68 height 11
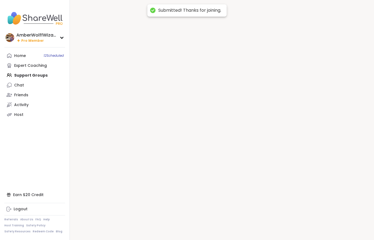
click at [272, 223] on div at bounding box center [222, 120] width 304 height 240
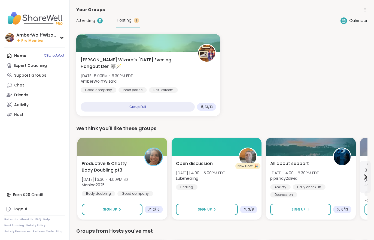
click at [87, 28] on div "Attending 11 Hosting 1" at bounding box center [108, 20] width 64 height 15
click at [93, 15] on div "Attending 11 Hosting 1" at bounding box center [108, 20] width 64 height 15
click at [92, 19] on span "Attending" at bounding box center [85, 21] width 19 height 6
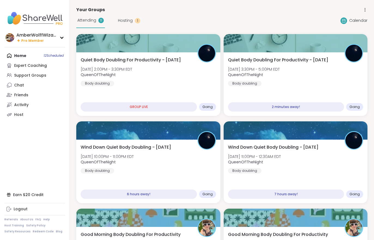
click at [297, 68] on div "Quiet Body Doubling For Productivity - [DATE] [DATE] 3:30PM - 5:00PM EDT QueenO…" at bounding box center [295, 71] width 135 height 29
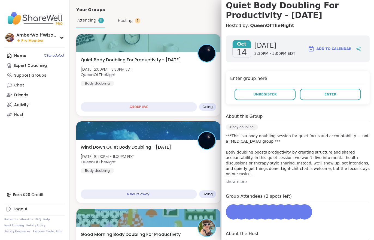
scroll to position [52, 0]
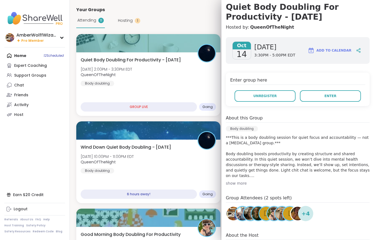
click at [325, 100] on button "Enter" at bounding box center [330, 95] width 61 height 11
click at [249, 18] on h3 "Quiet Body Doubling For Productivity - [DATE]" at bounding box center [298, 12] width 144 height 20
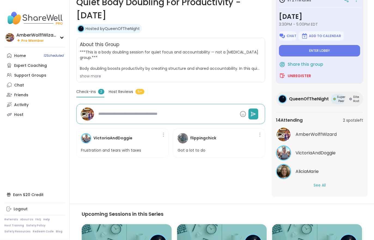
click at [323, 187] on button "See All" at bounding box center [320, 186] width 12 height 6
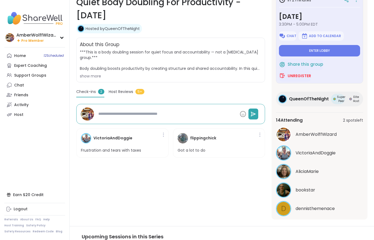
click at [328, 50] on span "Enter lobby" at bounding box center [319, 50] width 21 height 4
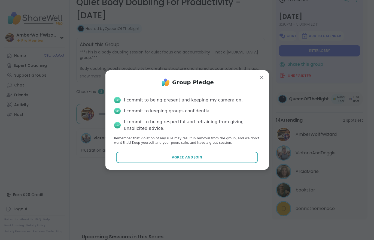
click at [199, 159] on span "Agree and Join" at bounding box center [187, 157] width 31 height 5
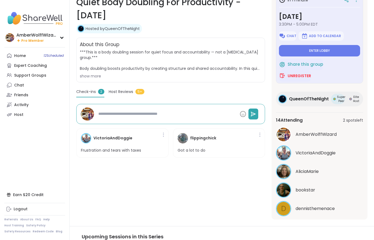
type textarea "*"
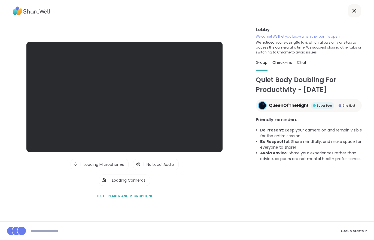
scroll to position [8, 0]
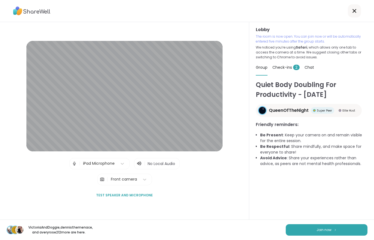
click at [331, 224] on button "Join now" at bounding box center [327, 229] width 82 height 11
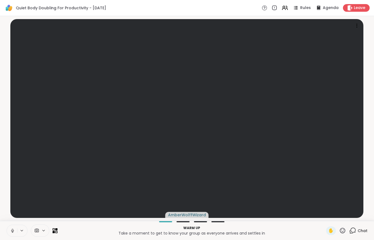
click at [11, 235] on button at bounding box center [12, 230] width 10 height 11
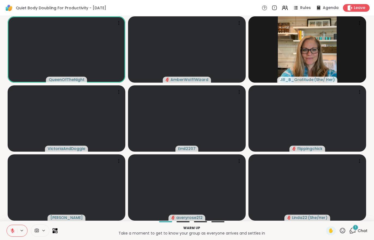
click at [363, 229] on span "Chat" at bounding box center [363, 230] width 10 height 5
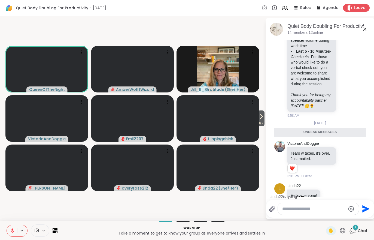
scroll to position [496, 0]
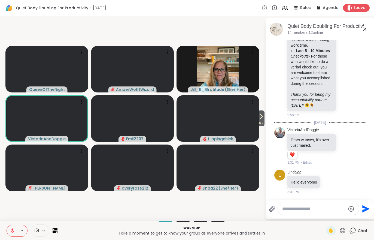
click at [260, 117] on icon at bounding box center [261, 116] width 7 height 7
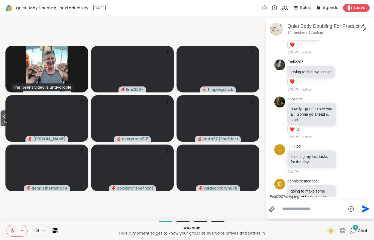
scroll to position [661, 0]
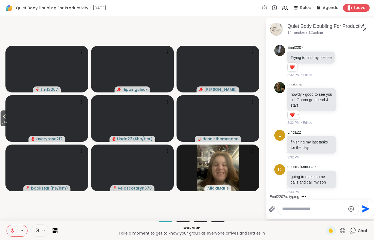
click at [8, 121] on span "2 / 2" at bounding box center [5, 123] width 8 height 7
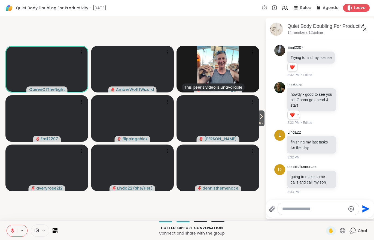
scroll to position [734, 0]
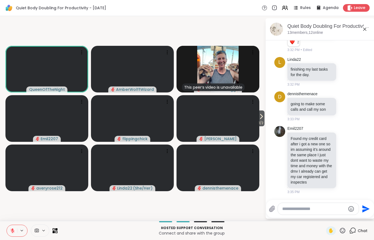
click at [333, 230] on span "✋" at bounding box center [330, 230] width 5 height 7
click at [264, 119] on button "1 / 2" at bounding box center [261, 118] width 7 height 16
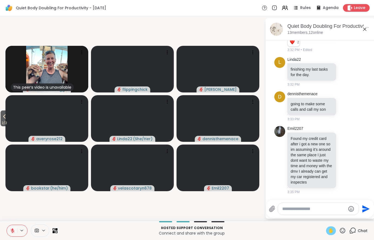
click at [8, 236] on button at bounding box center [12, 230] width 10 height 11
click at [1, 116] on button "2 / 2" at bounding box center [5, 118] width 8 height 16
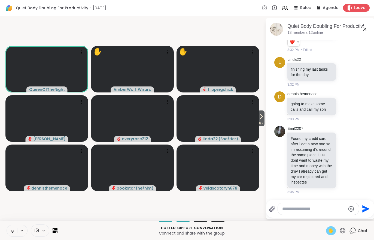
click at [7, 228] on button at bounding box center [12, 230] width 10 height 11
click at [333, 234] on div "✋" at bounding box center [331, 230] width 10 height 9
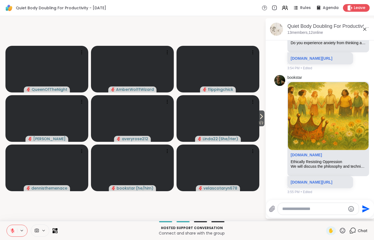
scroll to position [1734, 0]
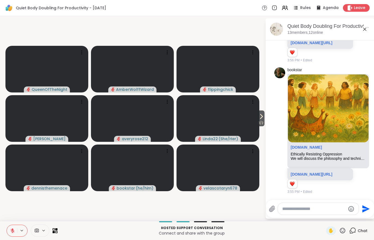
click at [263, 122] on span "1 / 2" at bounding box center [261, 123] width 7 height 7
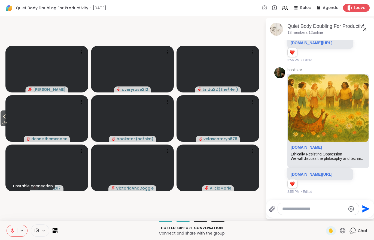
click at [360, 11] on span "Leave" at bounding box center [359, 7] width 11 height 5
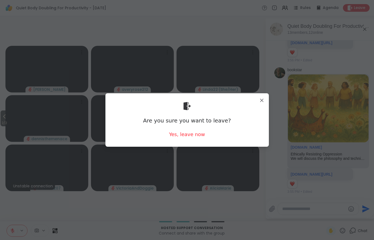
click at [182, 137] on div "Yes, leave now" at bounding box center [187, 134] width 36 height 7
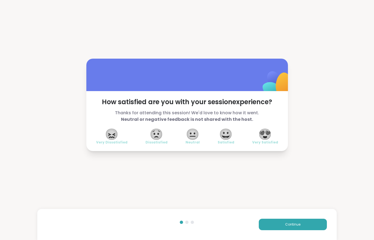
click at [289, 218] on button "Continue" at bounding box center [293, 223] width 68 height 11
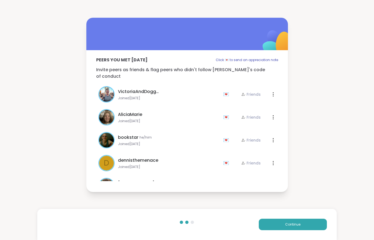
click at [288, 218] on div "Continue" at bounding box center [186, 224] width 299 height 31
click at [280, 228] on button "Continue" at bounding box center [293, 223] width 68 height 11
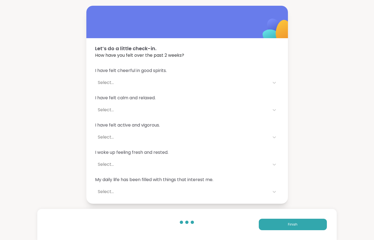
click at [280, 228] on button "Finish" at bounding box center [293, 223] width 68 height 11
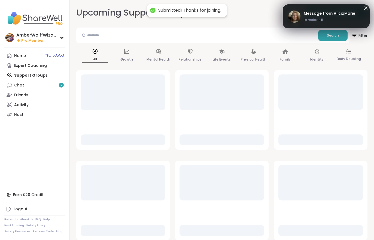
click at [23, 87] on div "Chat 2" at bounding box center [19, 85] width 10 height 5
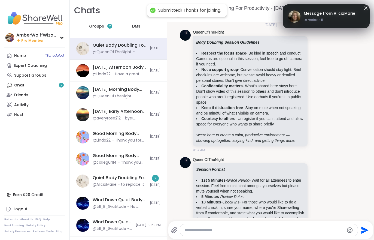
scroll to position [931, 0]
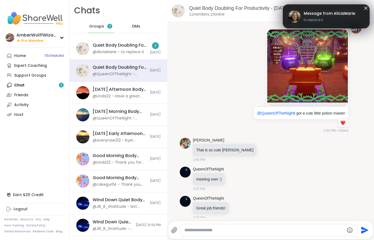
click at [96, 50] on div "@AliciaMarie - to replace it" at bounding box center [118, 51] width 51 height 5
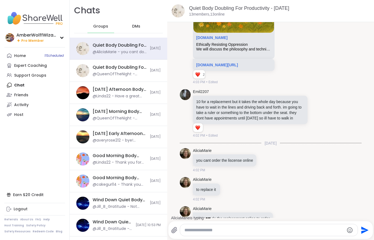
scroll to position [1381, 0]
